Goal: Task Accomplishment & Management: Use online tool/utility

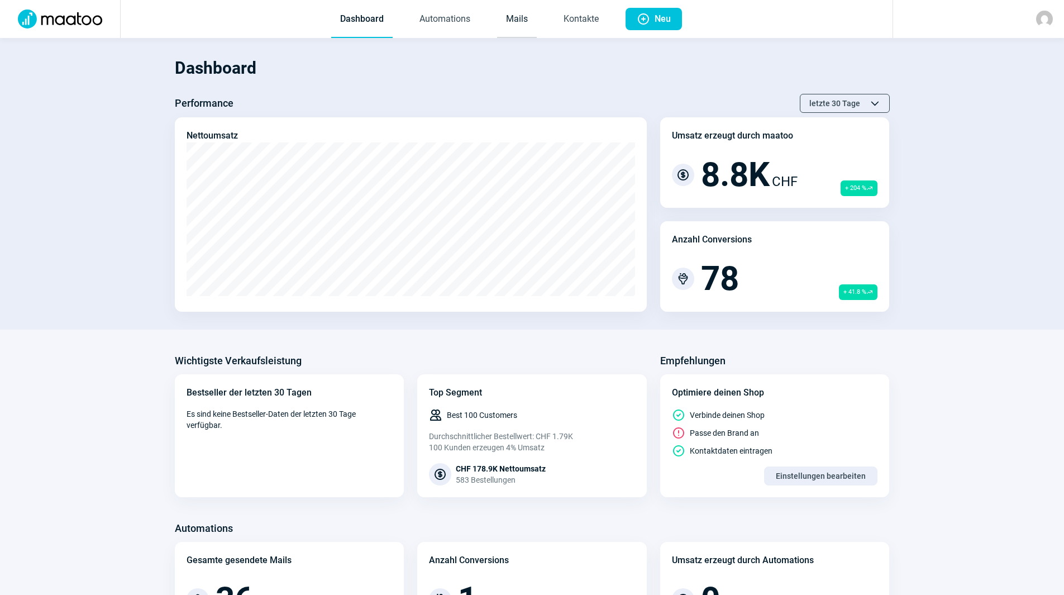
click at [511, 28] on link "Mails" at bounding box center [517, 19] width 40 height 37
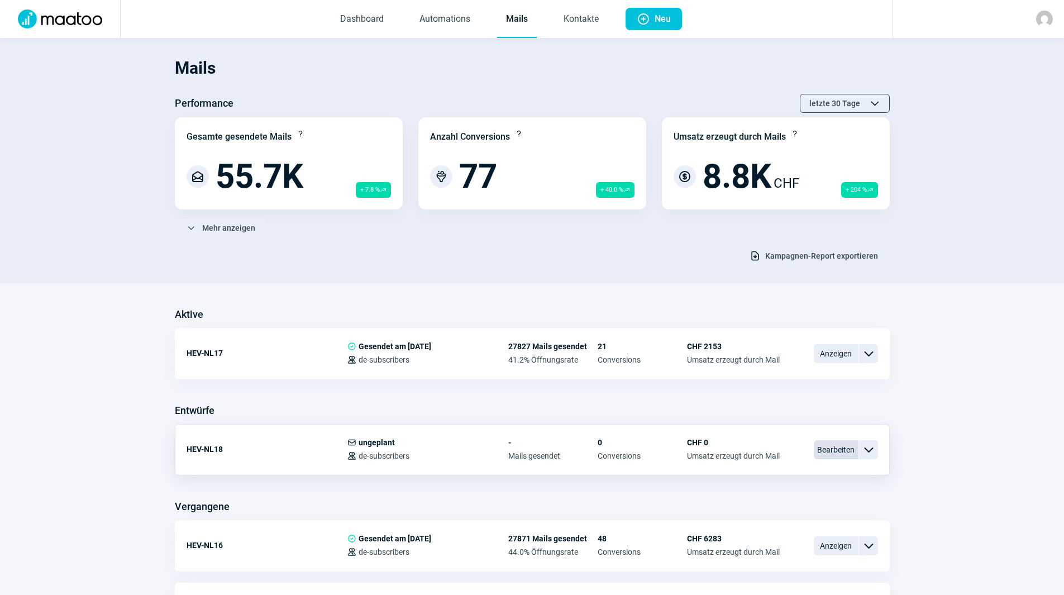
click at [836, 452] on span "Bearbeiten" at bounding box center [836, 449] width 45 height 19
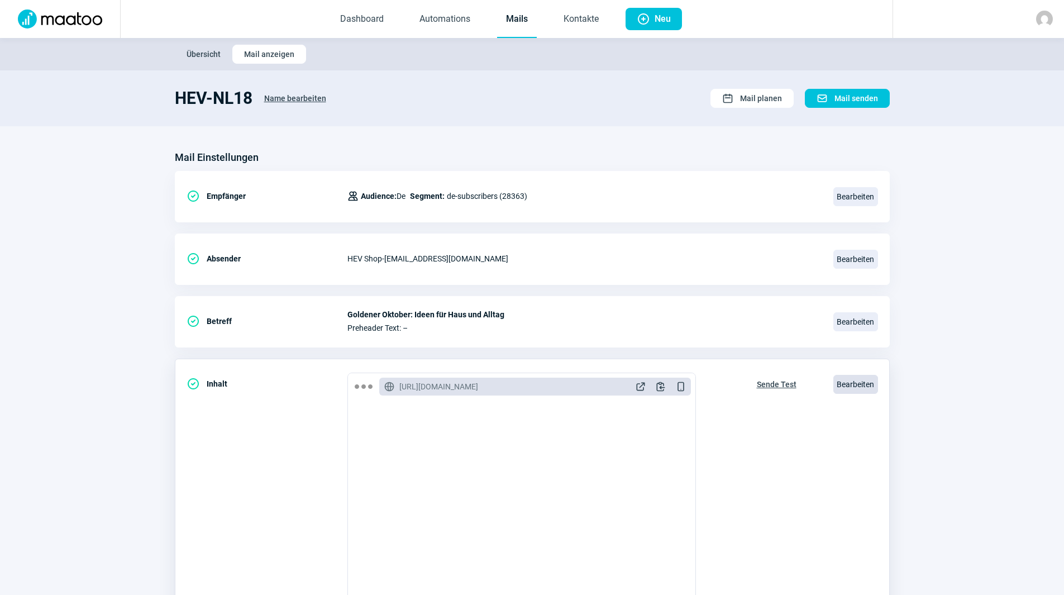
click at [858, 375] on span "Bearbeiten" at bounding box center [855, 384] width 45 height 19
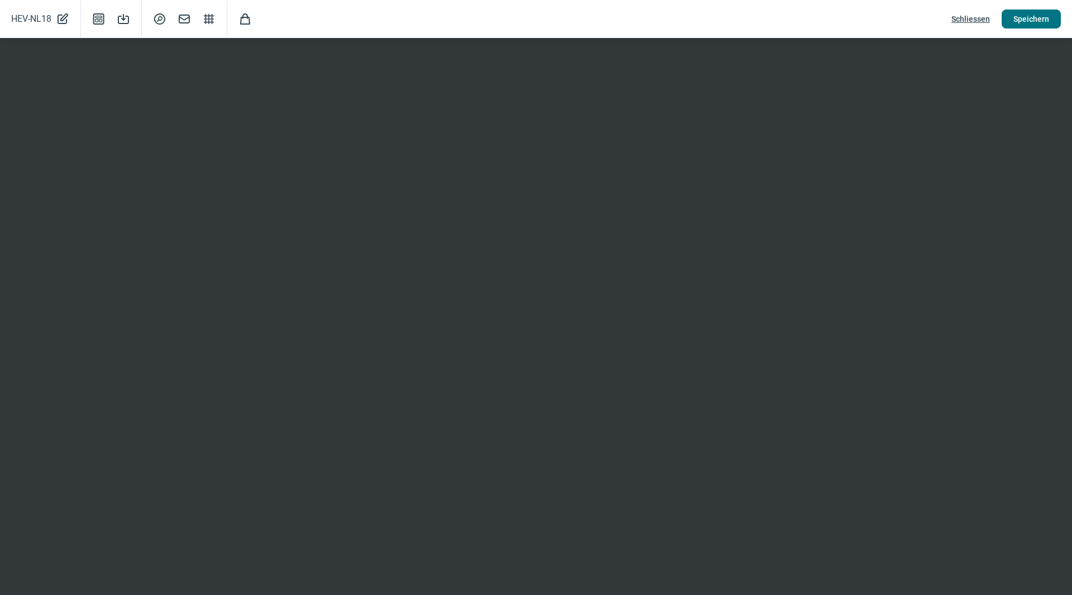
click at [1025, 18] on span "Speichern" at bounding box center [1032, 19] width 36 height 18
click at [1014, 25] on button "Speichern" at bounding box center [1031, 18] width 59 height 19
click at [975, 18] on span "Schliessen" at bounding box center [971, 19] width 39 height 18
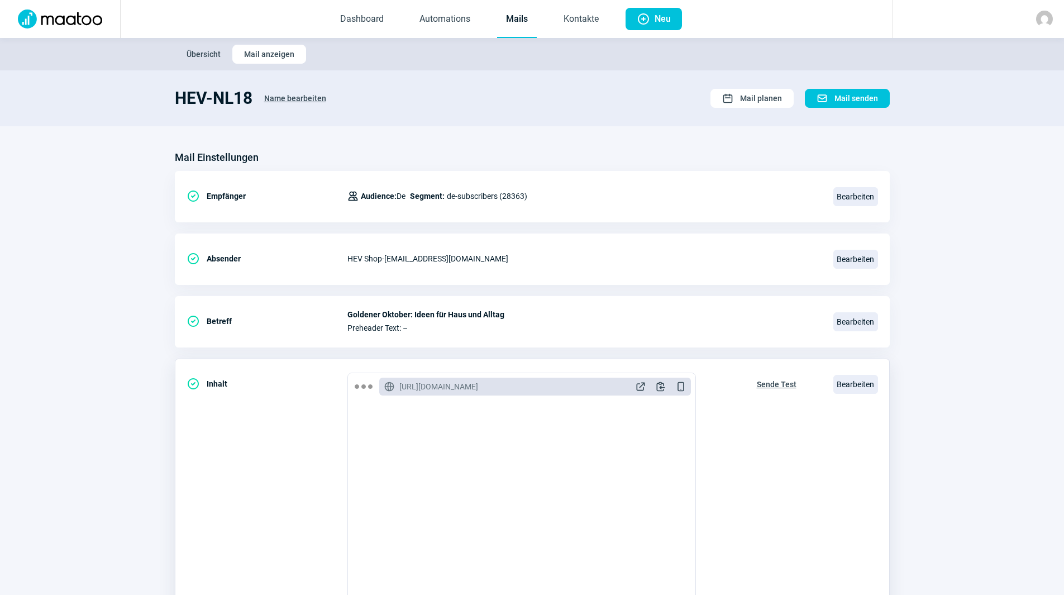
click at [776, 383] on span "Sende Test" at bounding box center [777, 384] width 40 height 18
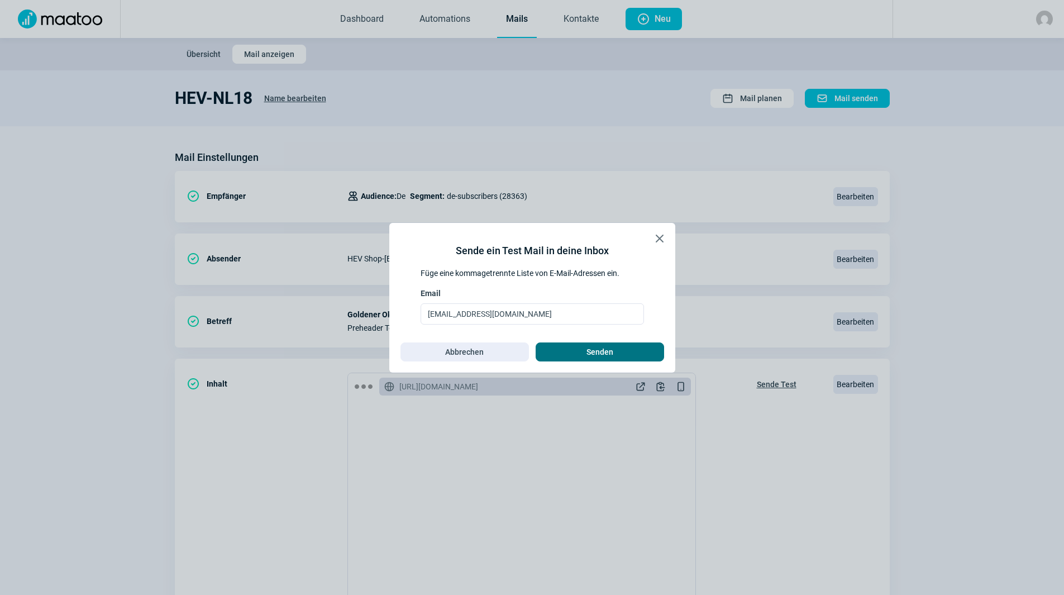
click at [590, 353] on span "Senden" at bounding box center [599, 352] width 27 height 18
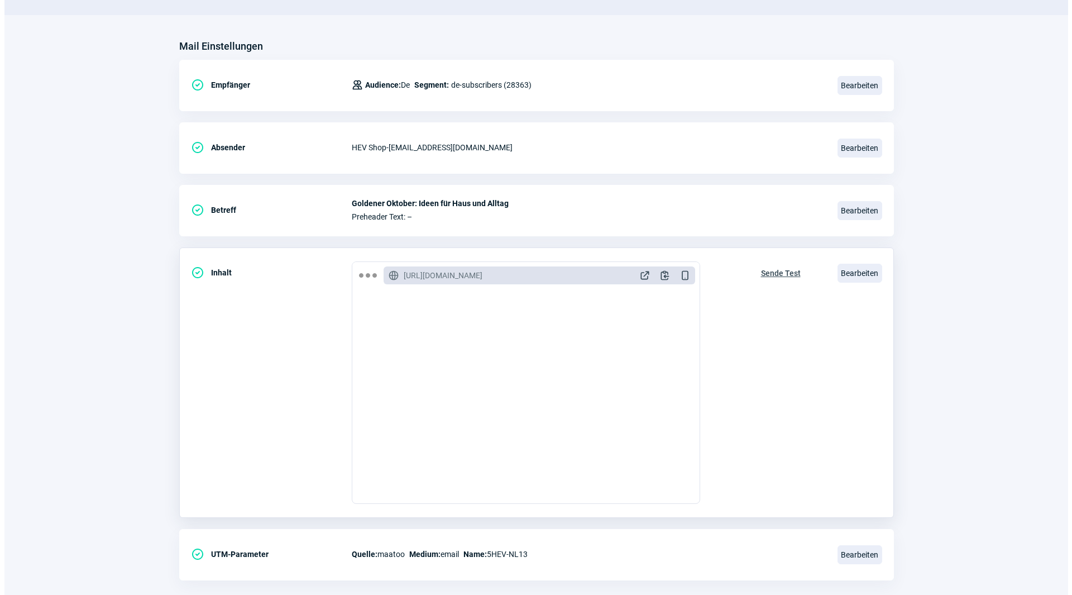
scroll to position [112, 0]
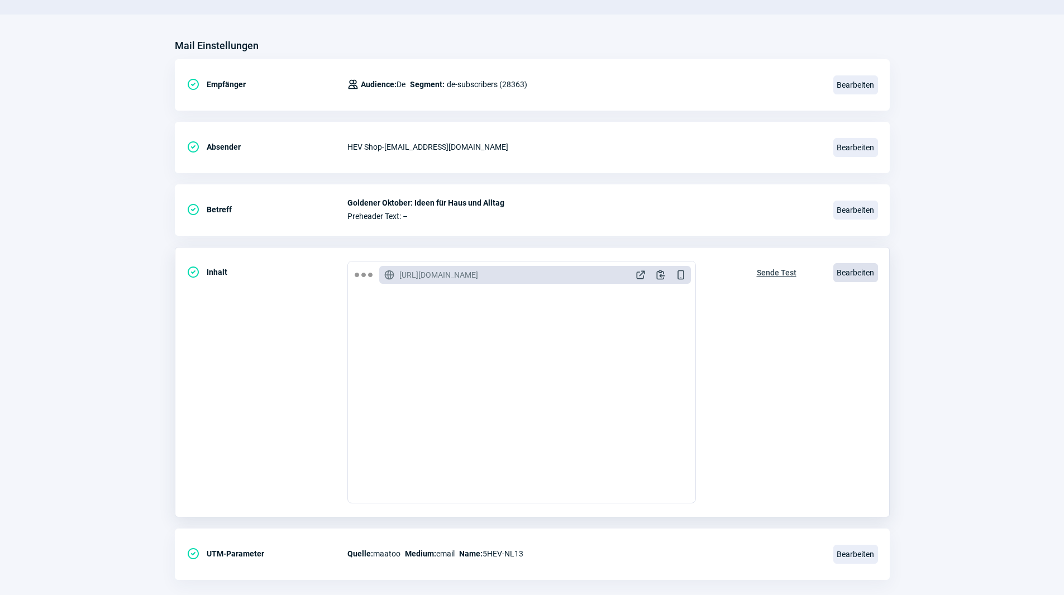
click at [861, 263] on span "Bearbeiten" at bounding box center [855, 272] width 45 height 19
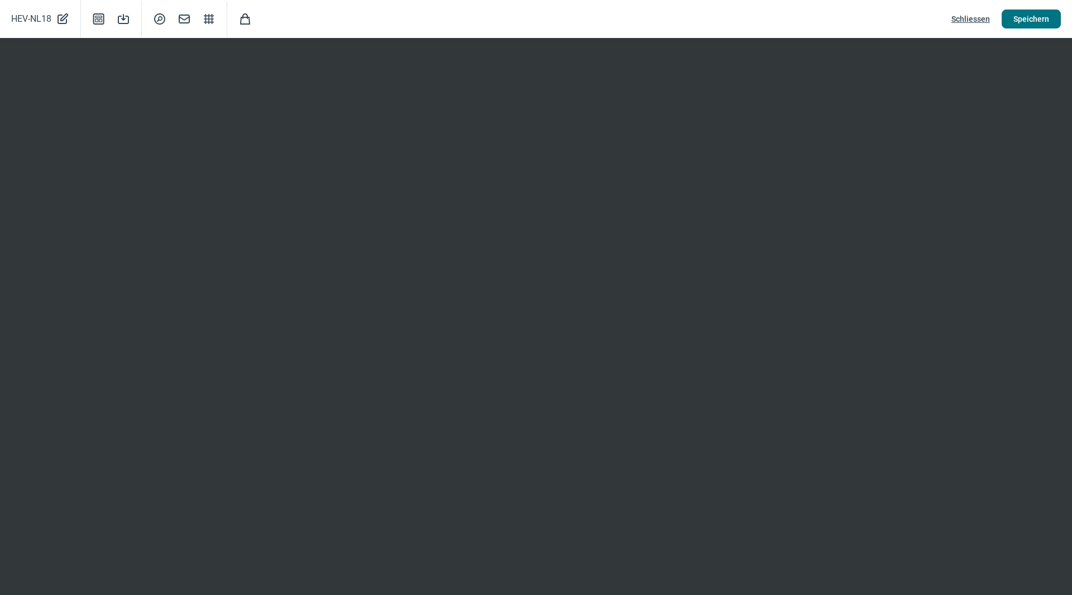
click at [1029, 16] on span "Speichern" at bounding box center [1032, 19] width 36 height 18
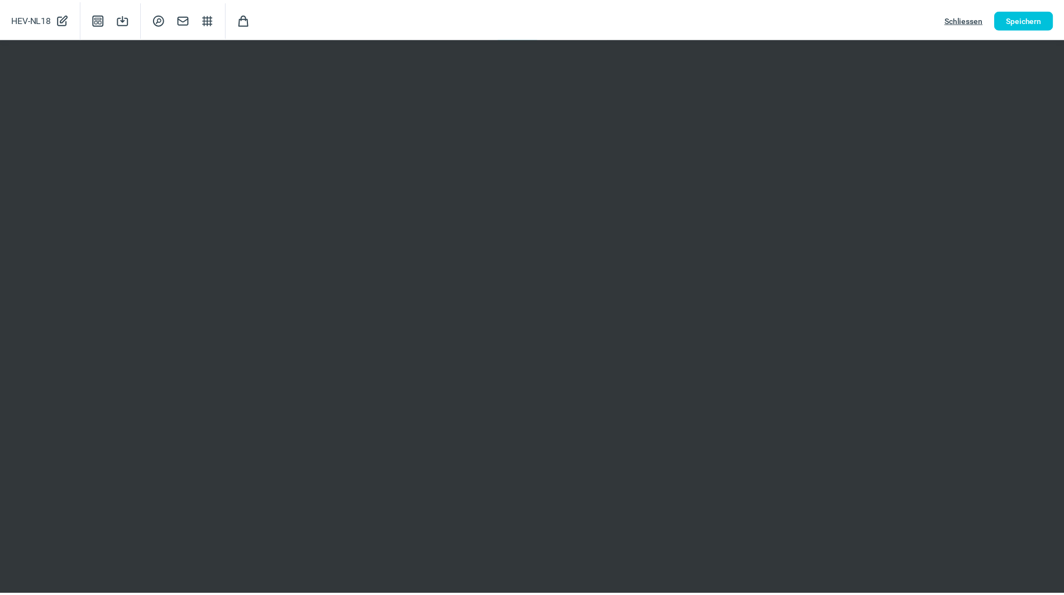
scroll to position [0, 0]
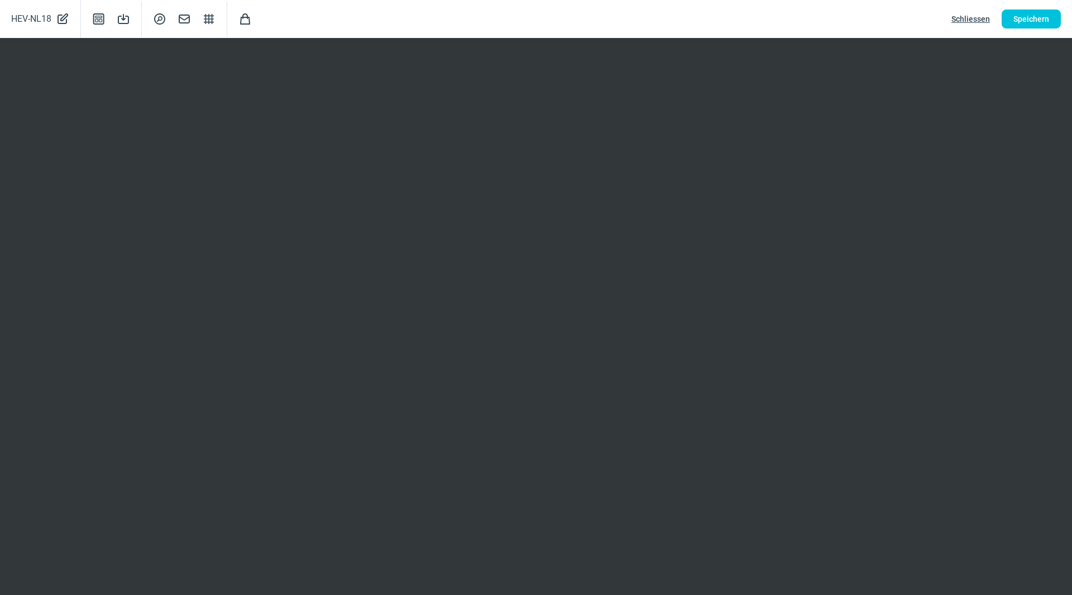
click at [983, 21] on span "Schliessen" at bounding box center [971, 19] width 39 height 18
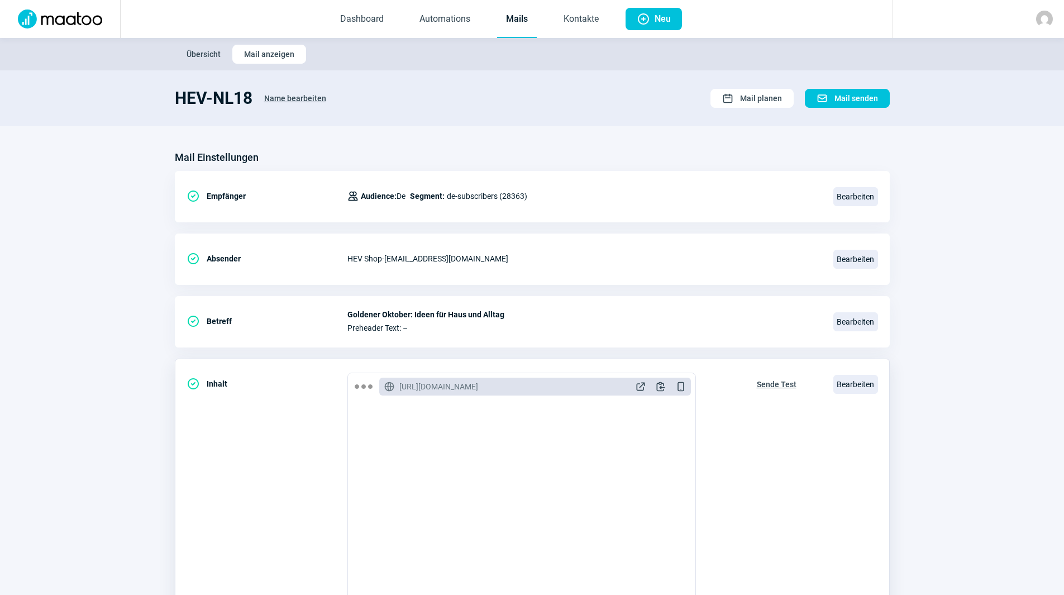
click at [782, 386] on span "Sende Test" at bounding box center [777, 384] width 40 height 18
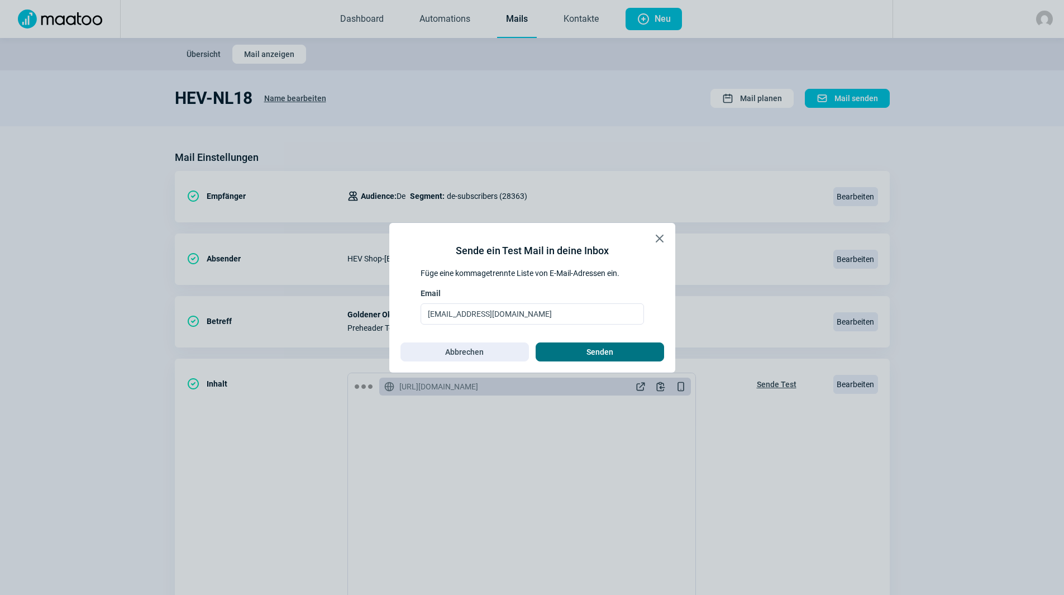
click at [613, 345] on span "Senden" at bounding box center [599, 352] width 105 height 18
